Goal: Transaction & Acquisition: Purchase product/service

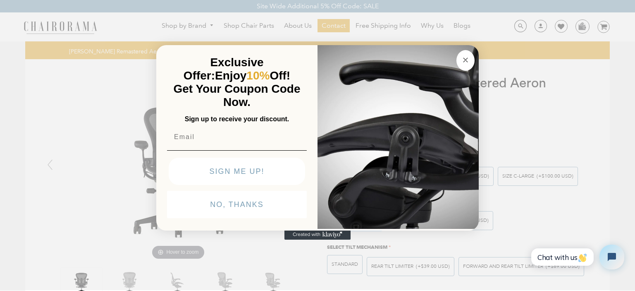
click at [467, 58] on icon "Close dialog" at bounding box center [465, 60] width 4 height 4
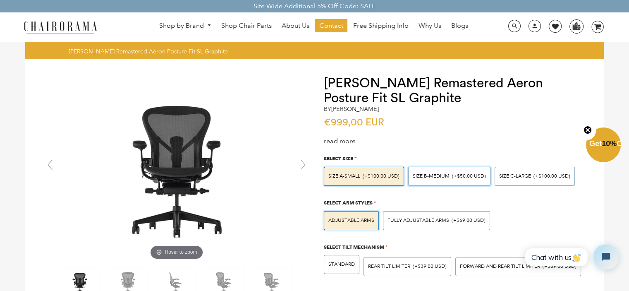
click at [425, 177] on span "SIZE B-MEDIUM" at bounding box center [431, 176] width 37 height 6
click at [0, 0] on input "SIZE B-MEDIUM (+$50.00 USD)" at bounding box center [0, 0] width 0 height 0
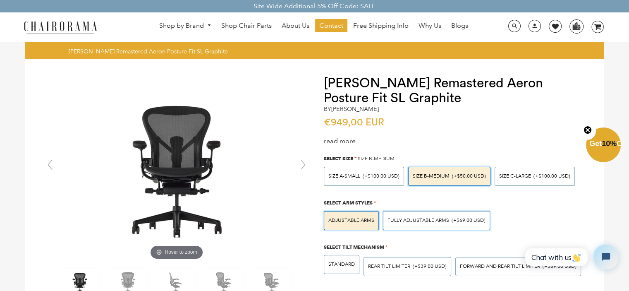
click at [407, 222] on span "Fully Adjustable Arms" at bounding box center [418, 220] width 62 height 6
click at [0, 0] on input "Fully Adjustable Arms (+$69.00 USD)" at bounding box center [0, 0] width 0 height 0
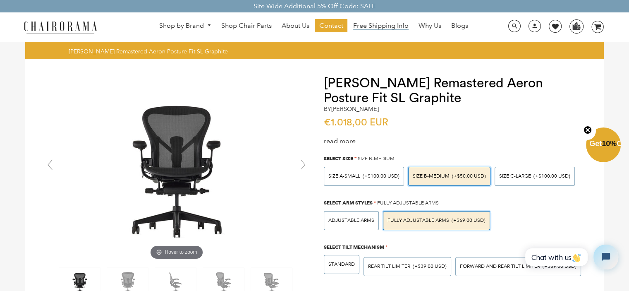
click at [390, 26] on span "Free Shipping Info" at bounding box center [380, 25] width 55 height 9
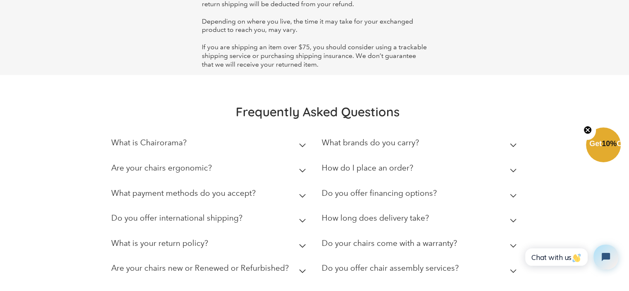
scroll to position [248, 0]
